Goal: Transaction & Acquisition: Purchase product/service

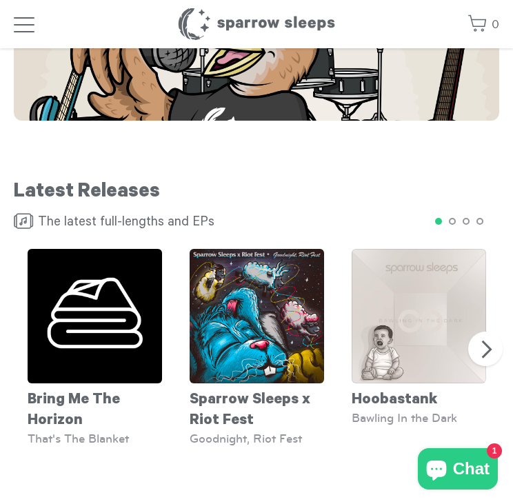
scroll to position [1075, 0]
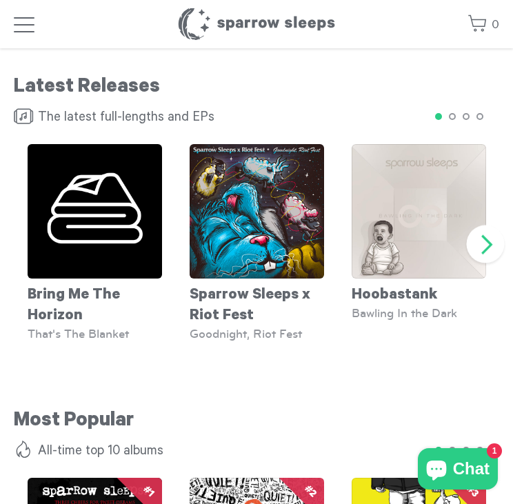
click at [488, 243] on button "Next" at bounding box center [486, 244] width 38 height 38
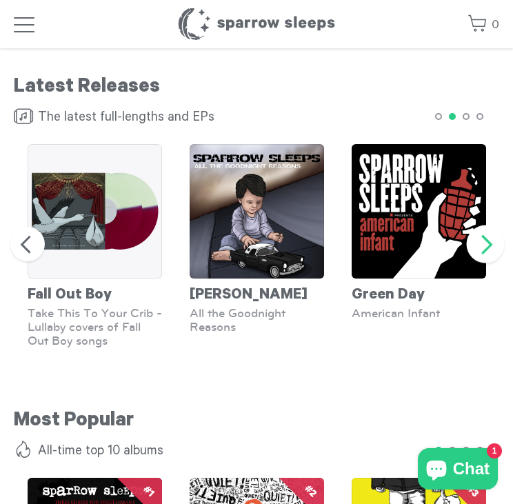
click at [488, 243] on button "Next" at bounding box center [486, 244] width 38 height 38
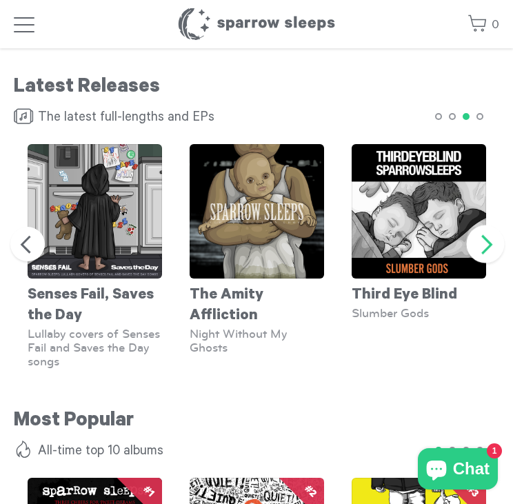
click at [488, 243] on button "Next" at bounding box center [486, 244] width 38 height 38
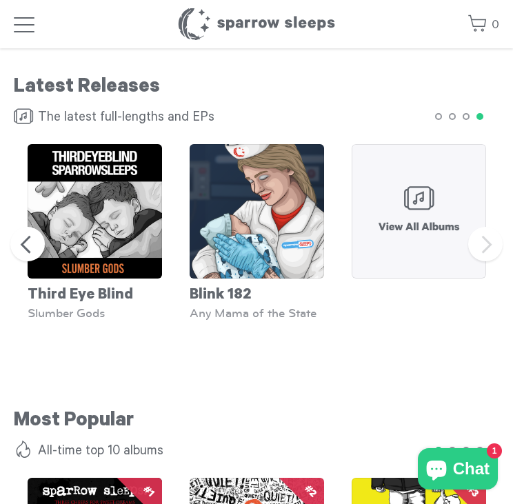
scroll to position [1018, 0]
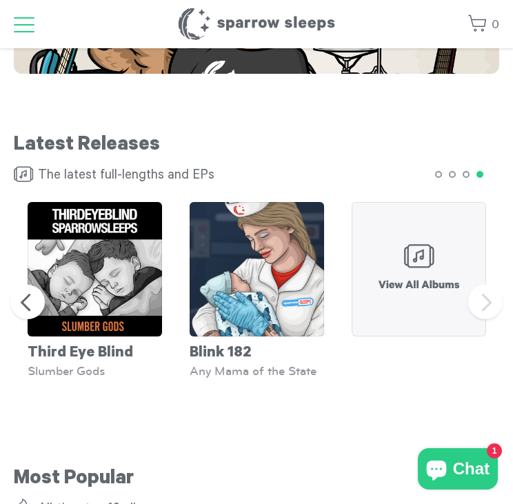
click at [29, 20] on span "button" at bounding box center [24, 25] width 21 height 17
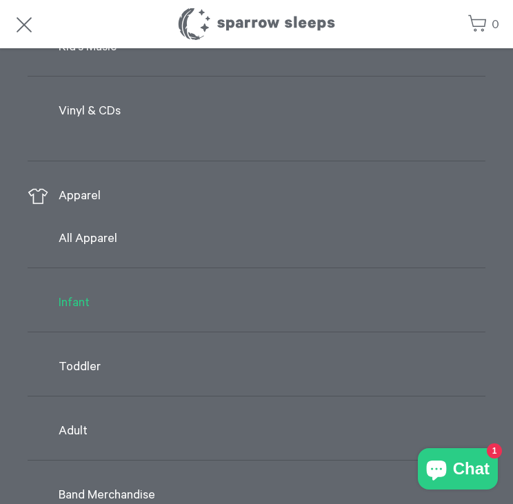
scroll to position [354, 0]
click at [88, 363] on link "Toddler" at bounding box center [257, 366] width 458 height 29
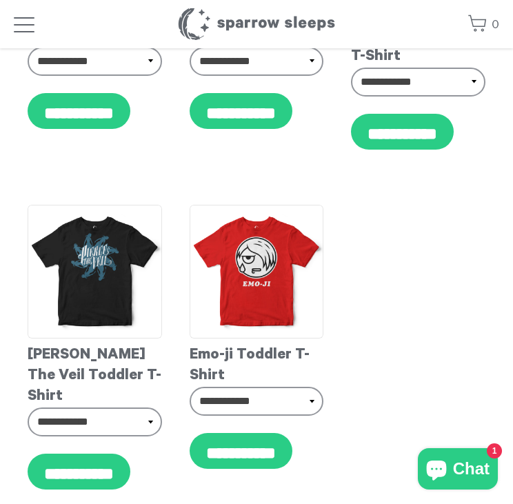
scroll to position [5118, 0]
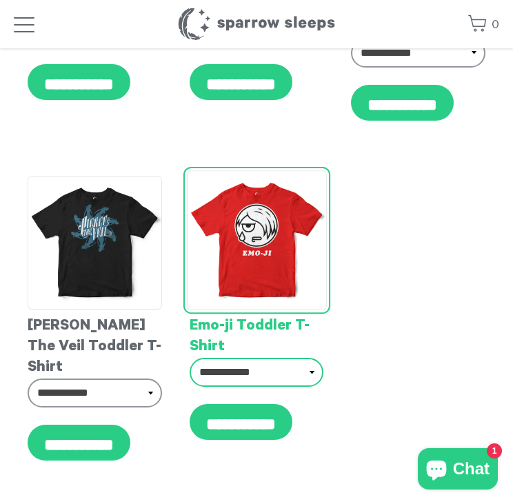
click at [299, 358] on select "**********" at bounding box center [257, 372] width 134 height 29
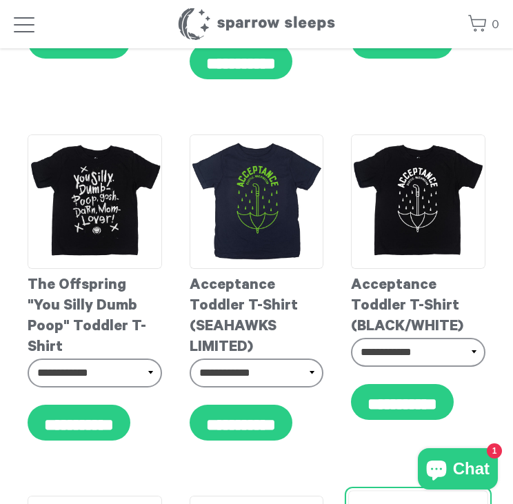
scroll to position [1741, 0]
